Goal: Transaction & Acquisition: Purchase product/service

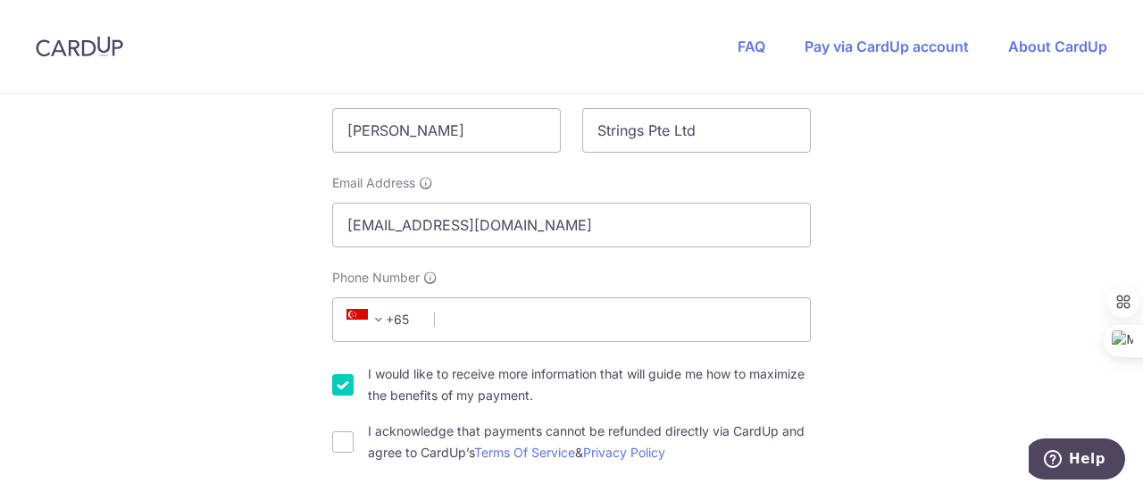
scroll to position [357, 0]
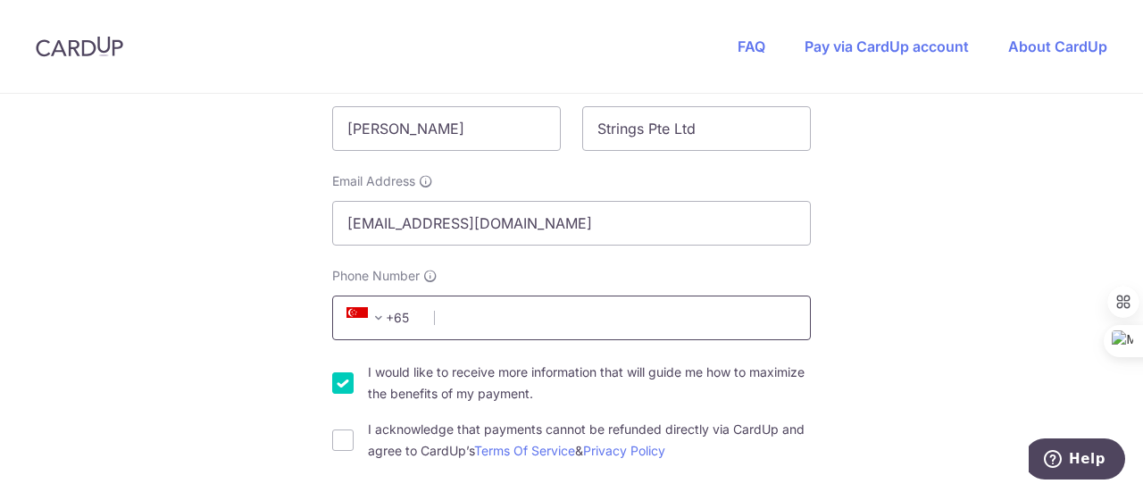
click at [625, 315] on input "Phone Number" at bounding box center [571, 318] width 479 height 45
type input "97541527"
select select "65"
type input "750404"
type input "Blk Admiralty Link, 08-46"
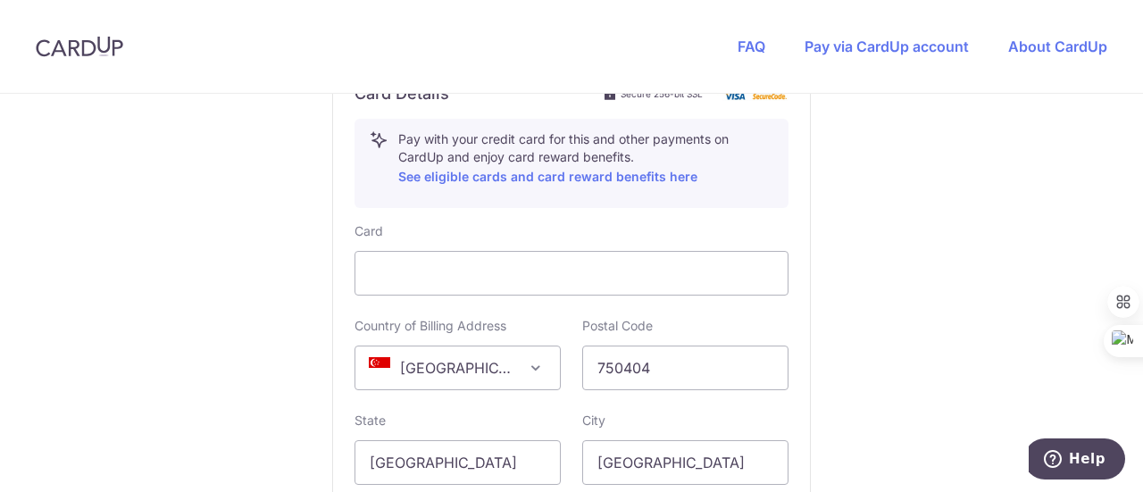
scroll to position [952, 0]
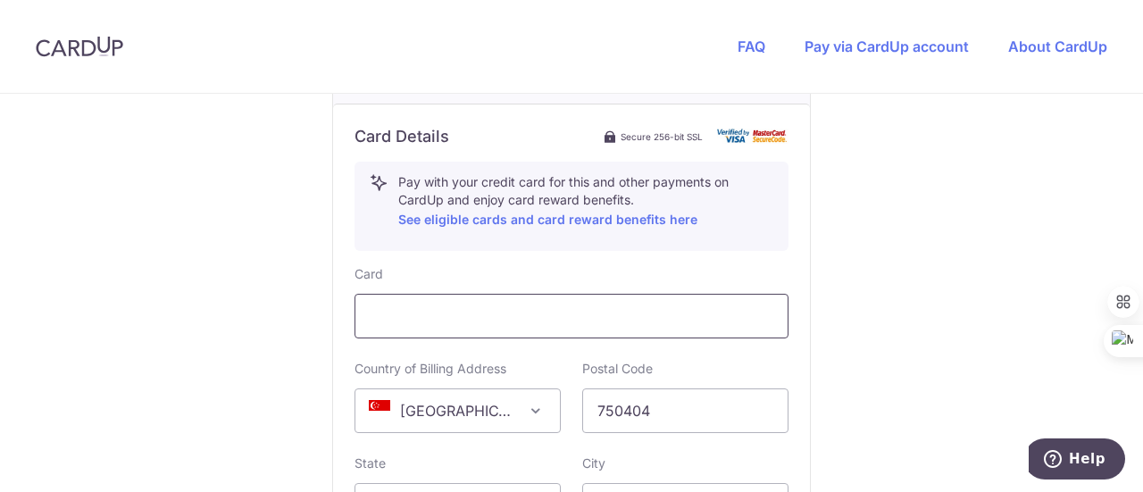
click at [504, 296] on div at bounding box center [572, 316] width 434 height 45
click at [763, 362] on div "Postal Code 750404" at bounding box center [685, 396] width 206 height 73
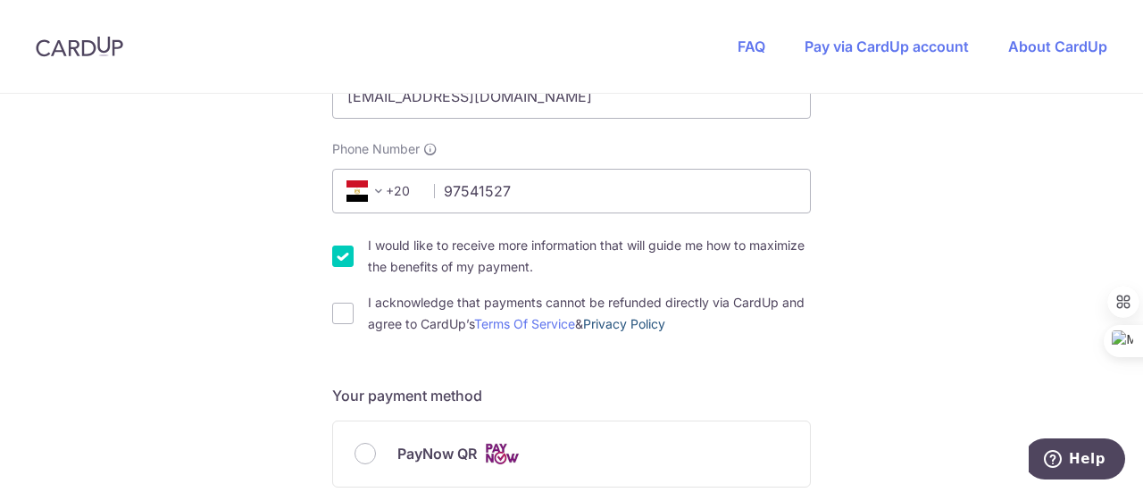
scroll to position [476, 0]
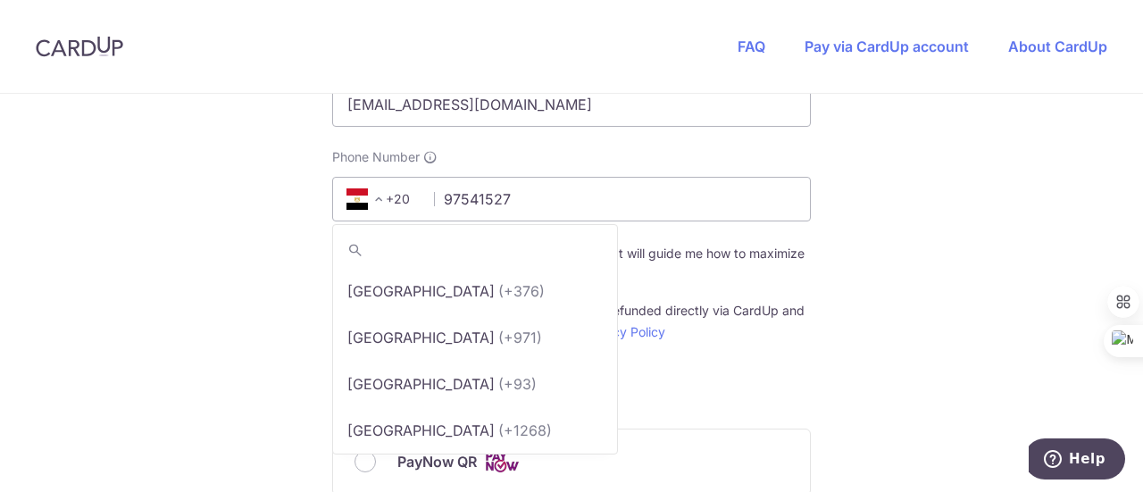
click at [389, 205] on span "+20" at bounding box center [381, 198] width 80 height 21
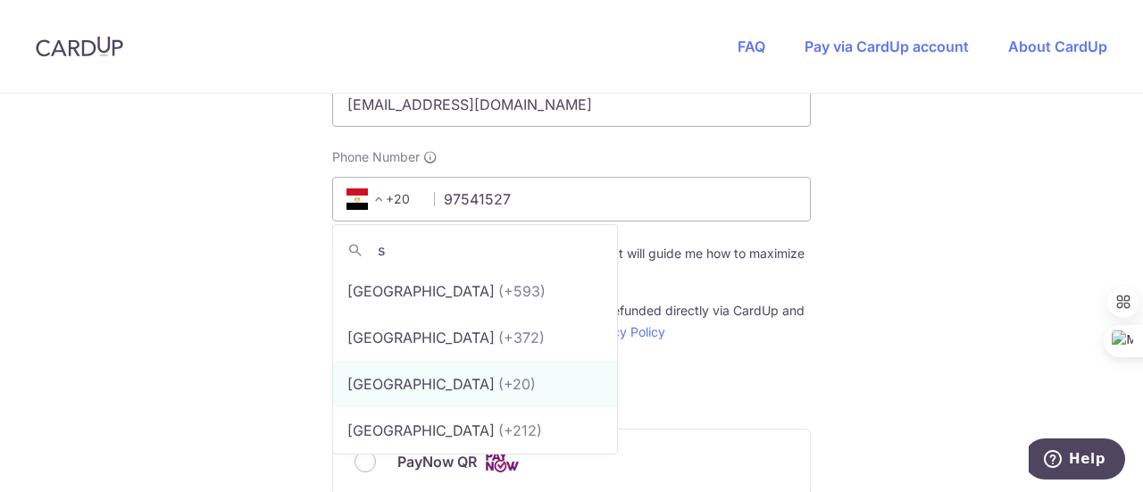
scroll to position [0, 0]
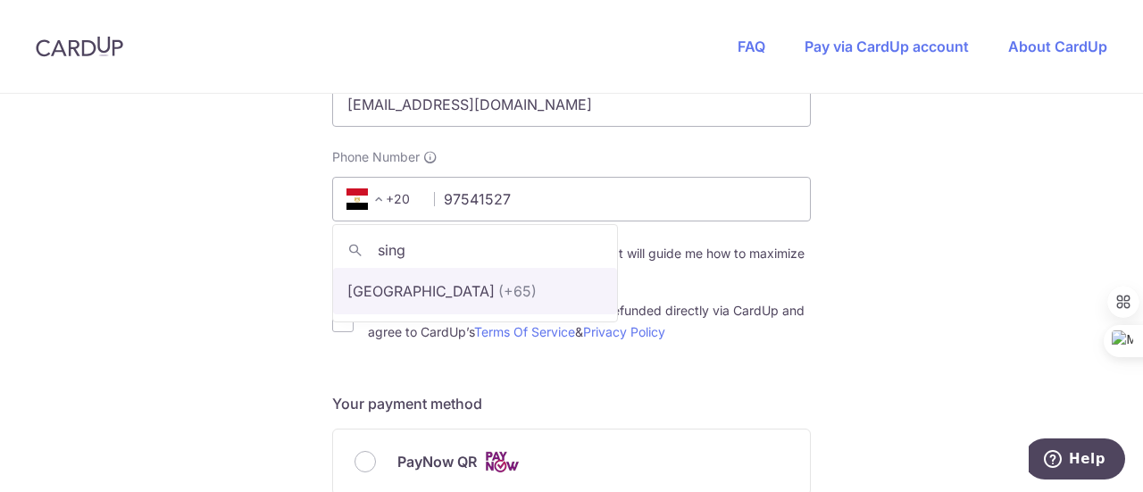
type input "sing"
select select "199"
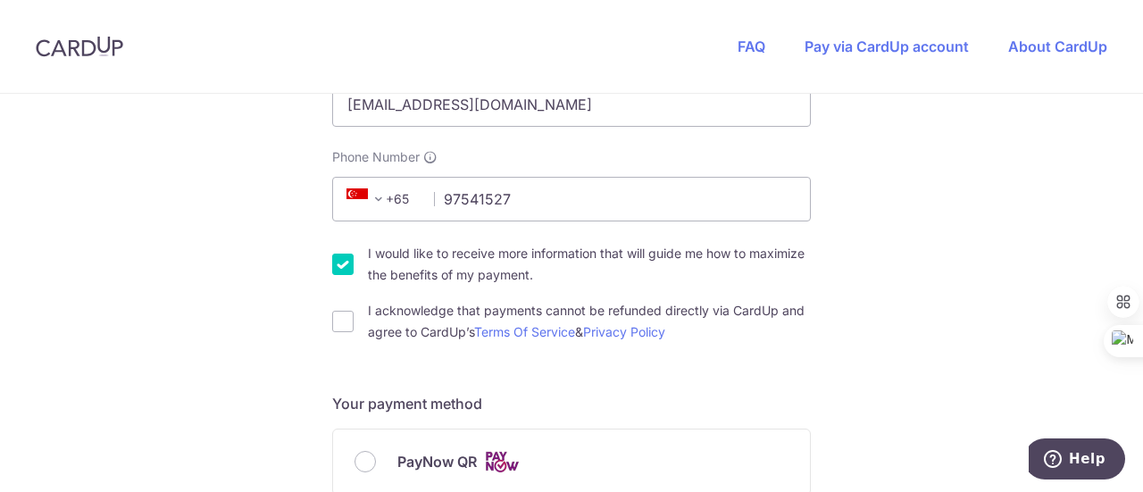
click at [340, 263] on input "I would like to receive more information that will guide me how to maximize the…" at bounding box center [342, 264] width 21 height 21
checkbox input "false"
click at [338, 321] on input "I acknowledge that payments cannot be refunded directly via CardUp and agree to…" at bounding box center [342, 321] width 21 height 21
checkbox input "true"
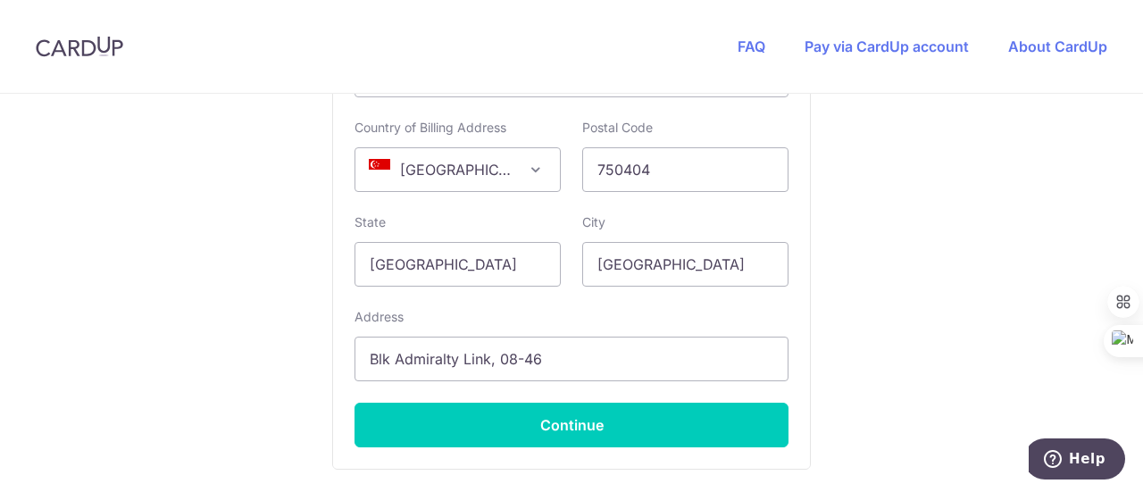
scroll to position [1309, 0]
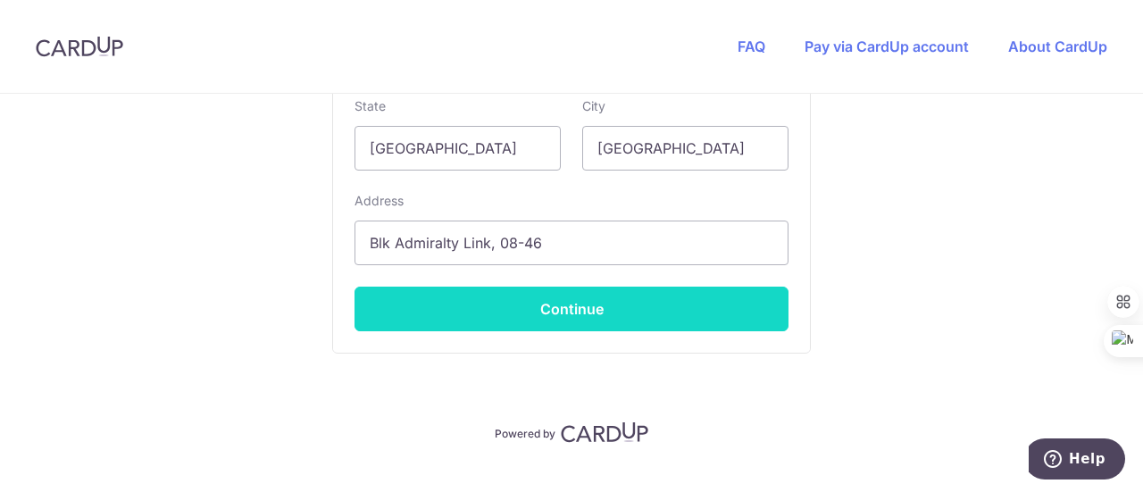
click at [446, 299] on button "Continue" at bounding box center [572, 309] width 434 height 45
type input "**** 2916"
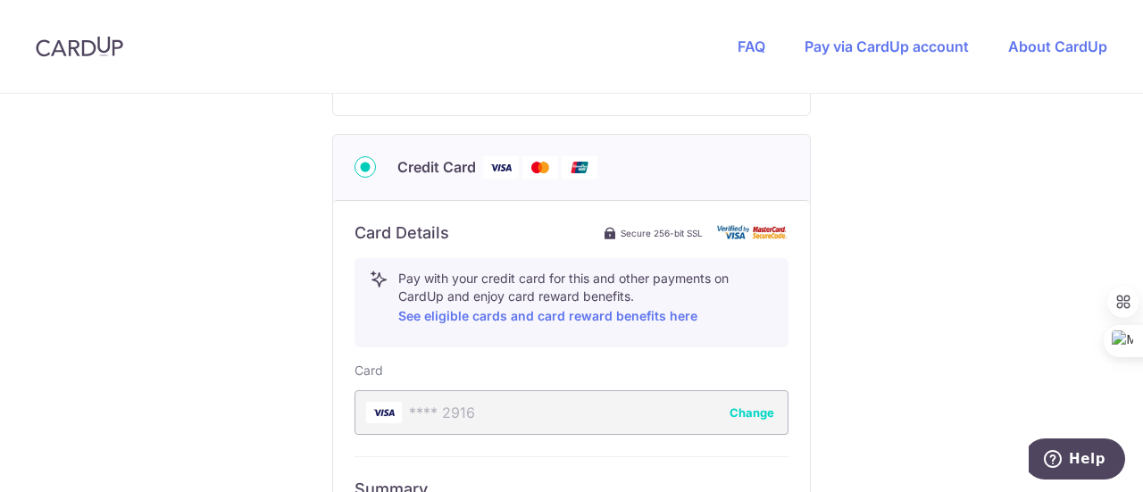
scroll to position [618, 0]
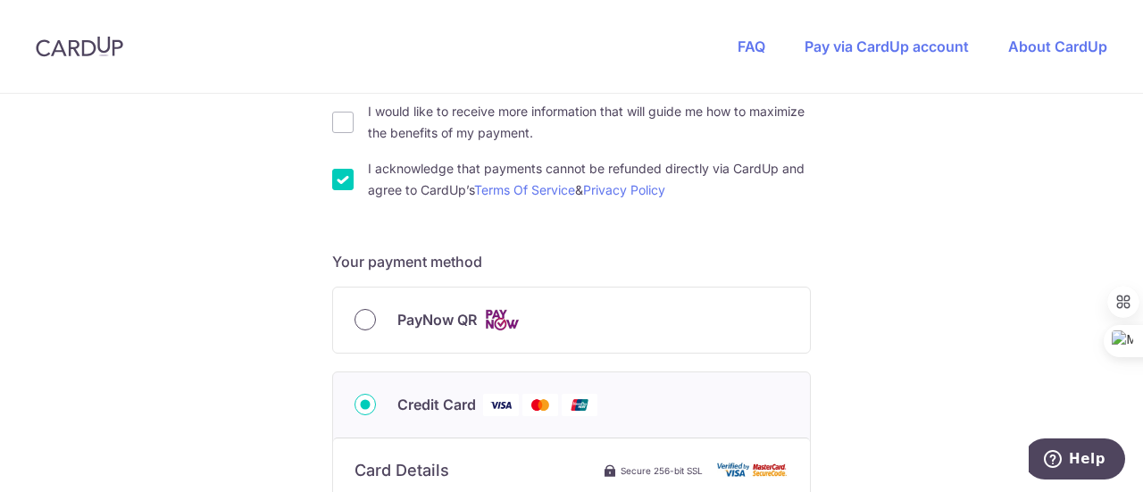
click at [360, 321] on input "PayNow QR" at bounding box center [365, 319] width 21 height 21
radio input "true"
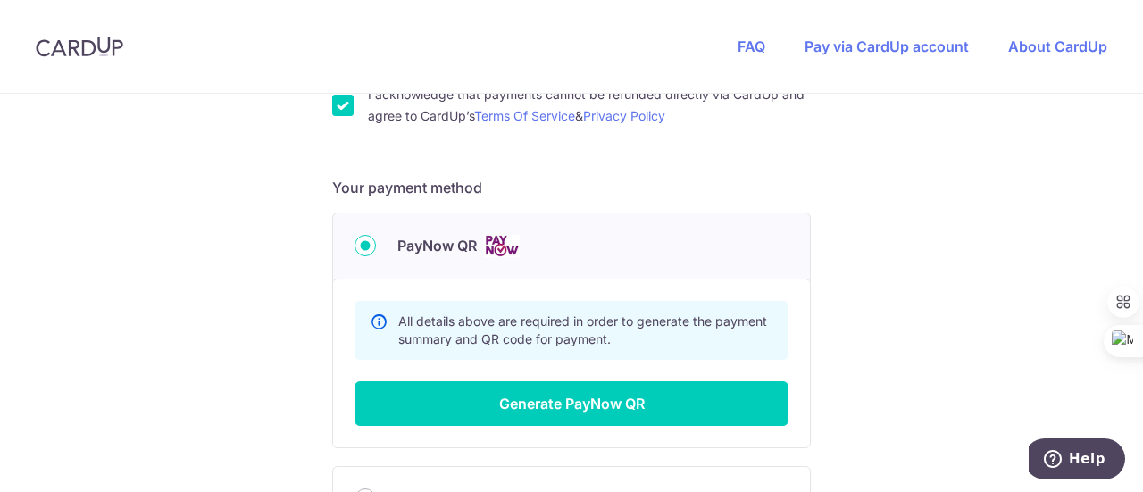
scroll to position [737, 0]
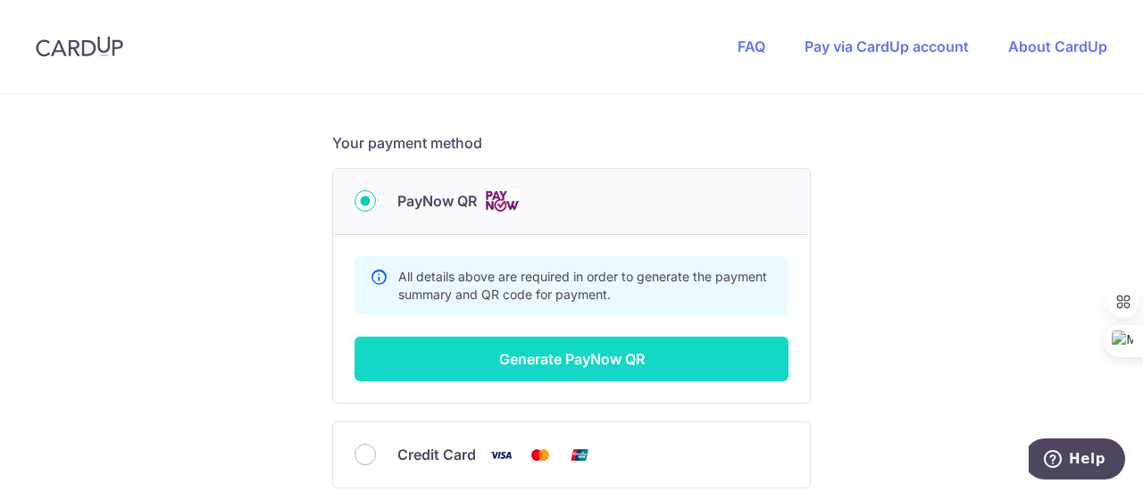
click at [599, 360] on button "Generate PayNow QR" at bounding box center [572, 359] width 434 height 45
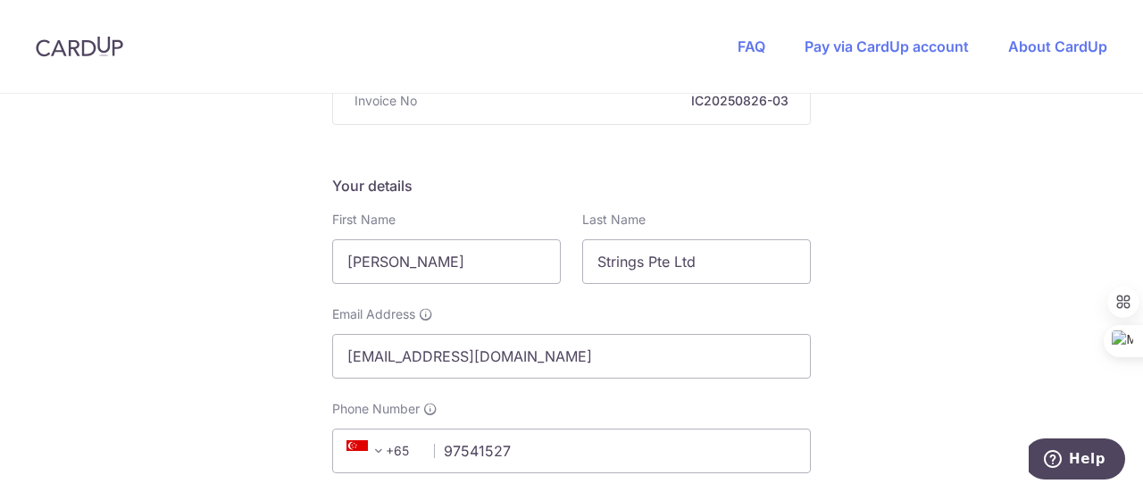
scroll to position [141, 0]
